Goal: Find contact information: Find contact information

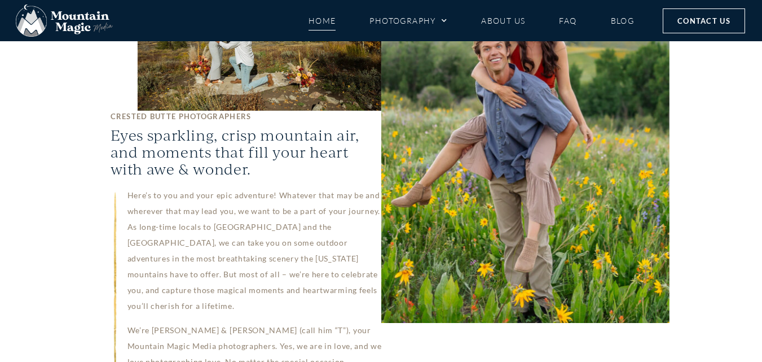
scroll to position [903, 0]
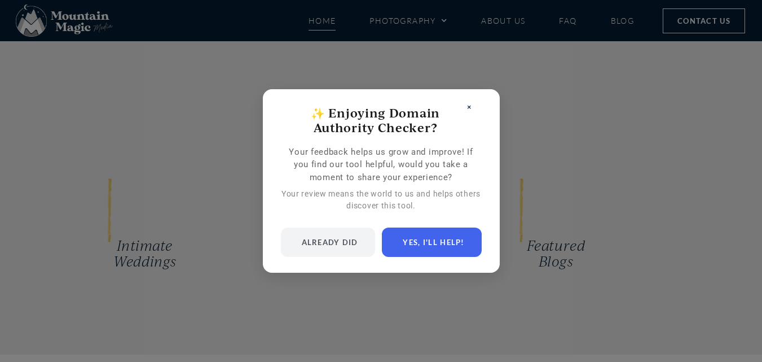
scroll to position [2653, 0]
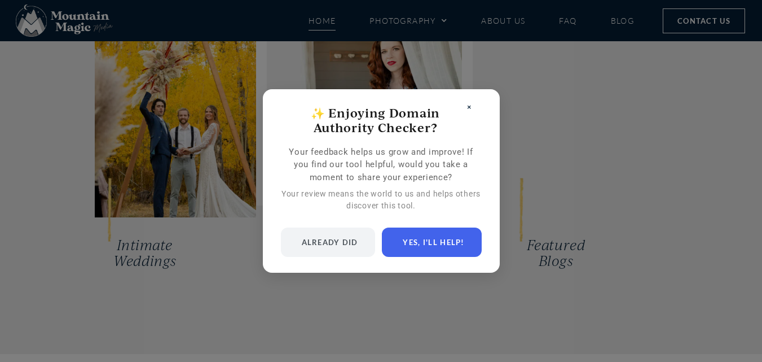
click at [470, 107] on button "×" at bounding box center [470, 106] width 42 height 17
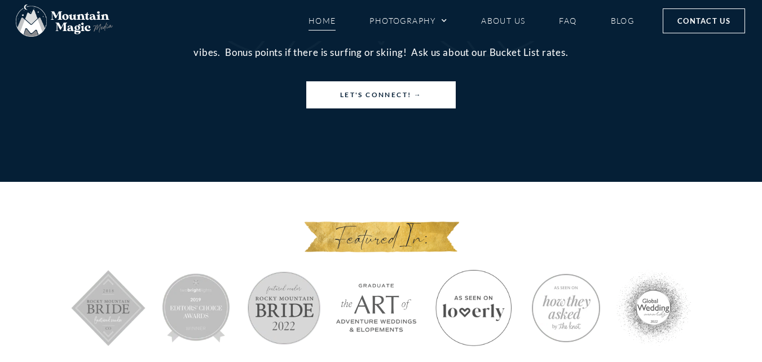
scroll to position [5301, 0]
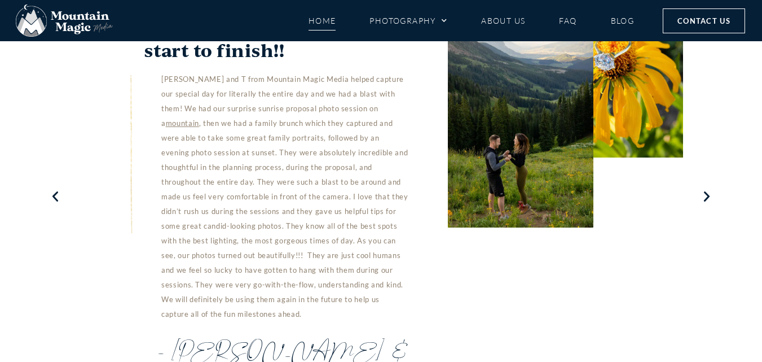
scroll to position [2930, 0]
